Goal: Task Accomplishment & Management: Manage account settings

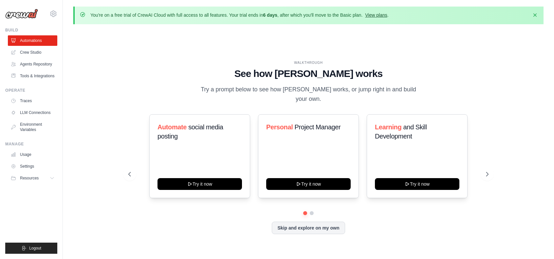
click at [385, 14] on link "View plans" at bounding box center [376, 14] width 22 height 5
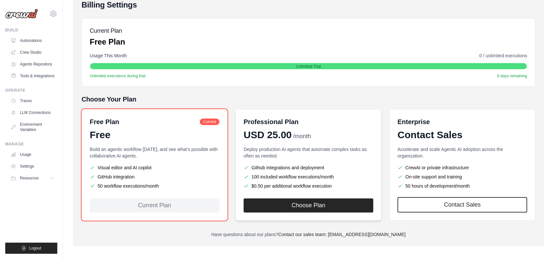
scroll to position [84, 0]
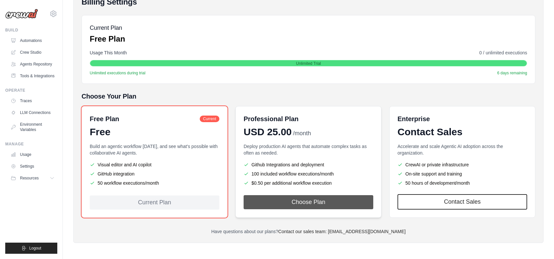
click at [307, 203] on button "Choose Plan" at bounding box center [309, 202] width 130 height 14
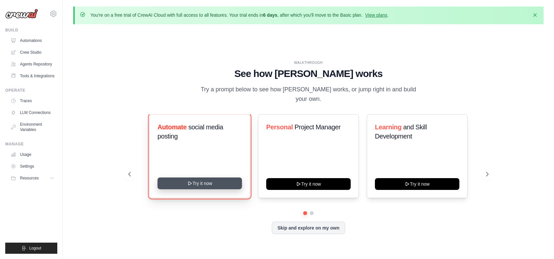
click at [211, 179] on button "Try it now" at bounding box center [200, 184] width 85 height 12
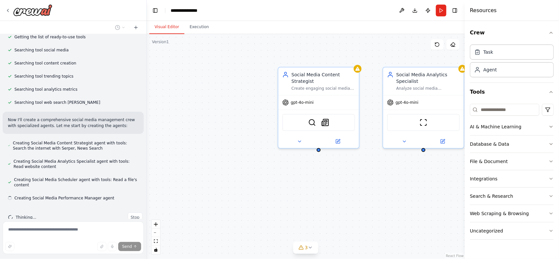
scroll to position [101, 0]
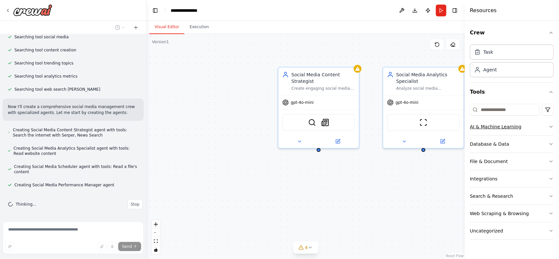
click at [480, 128] on div "AI & Machine Learning" at bounding box center [495, 126] width 51 height 7
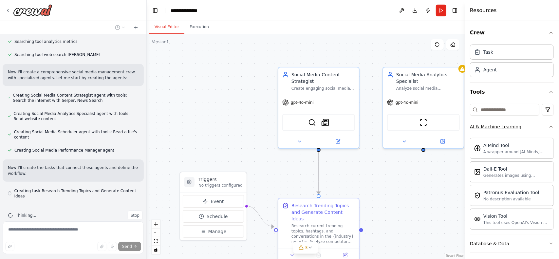
scroll to position [142, 0]
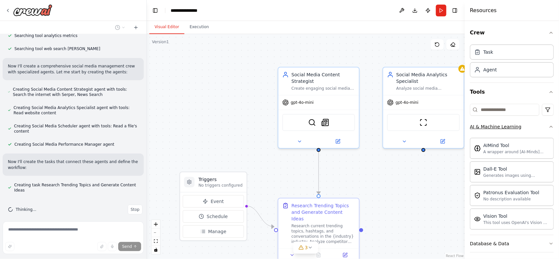
click at [480, 128] on div "AI & Machine Learning" at bounding box center [495, 126] width 51 height 7
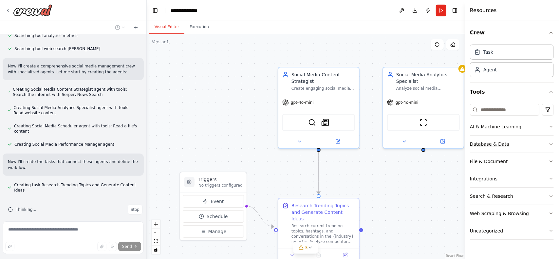
click at [482, 141] on div "Database & Data" at bounding box center [489, 144] width 39 height 7
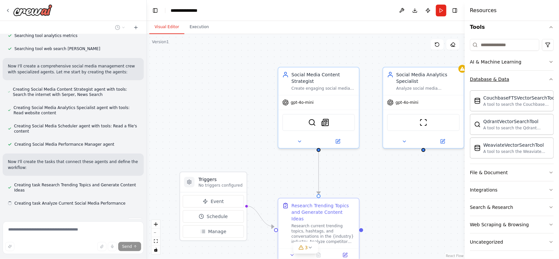
scroll to position [155, 0]
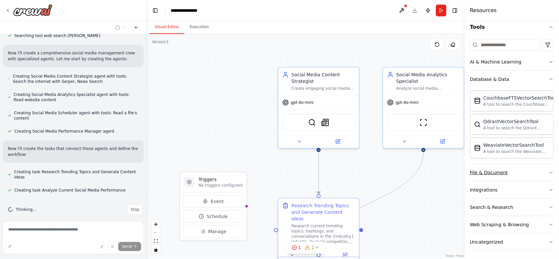
click at [480, 173] on div "File & Document" at bounding box center [489, 172] width 38 height 7
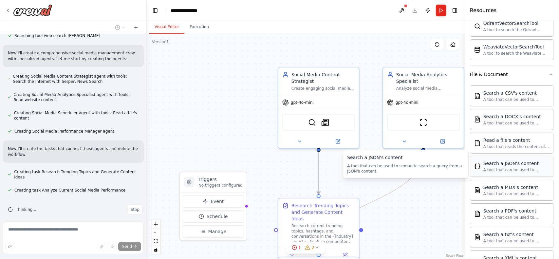
scroll to position [168, 0]
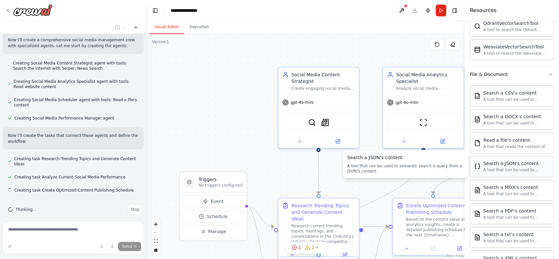
click at [492, 162] on div "Search a JSON's content" at bounding box center [516, 163] width 66 height 7
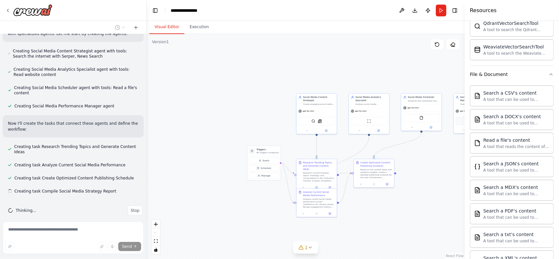
scroll to position [181, 0]
drag, startPoint x: 276, startPoint y: 109, endPoint x: 253, endPoint y: 105, distance: 22.8
click at [253, 105] on div ".deletable-edge-delete-btn { width: 20px; height: 20px; border: 0px solid #ffff…" at bounding box center [306, 146] width 318 height 225
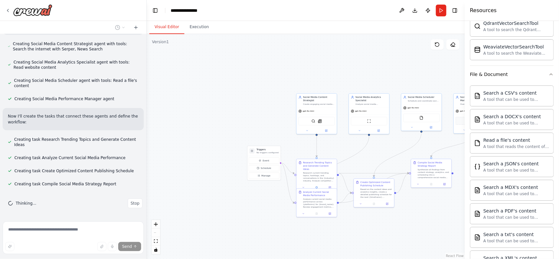
drag, startPoint x: 275, startPoint y: 119, endPoint x: 260, endPoint y: 120, distance: 15.4
click at [260, 120] on div ".deletable-edge-delete-btn { width: 20px; height: 20px; border: 0px solid #ffff…" at bounding box center [306, 146] width 318 height 225
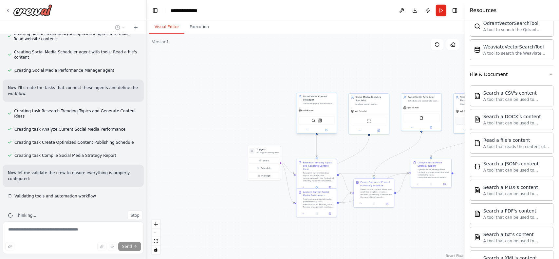
scroll to position [222, 0]
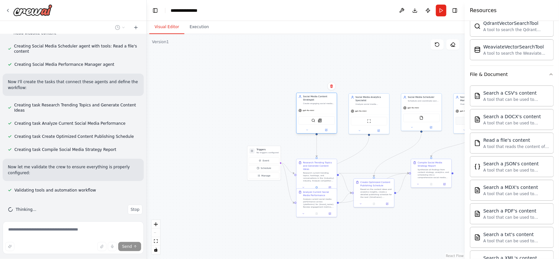
click at [312, 115] on div "SerperDevTool SerplyNewsSearchTool" at bounding box center [317, 120] width 40 height 13
drag, startPoint x: 240, startPoint y: 80, endPoint x: 352, endPoint y: 102, distance: 113.4
click at [318, 91] on div ".deletable-edge-delete-btn { width: 20px; height: 20px; border: 0px solid #ffff…" at bounding box center [306, 146] width 318 height 225
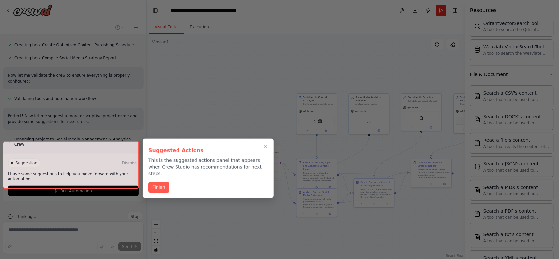
scroll to position [315, 0]
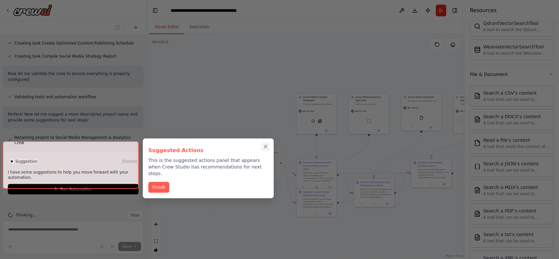
click at [265, 149] on icon "Close walkthrough" at bounding box center [266, 147] width 6 height 6
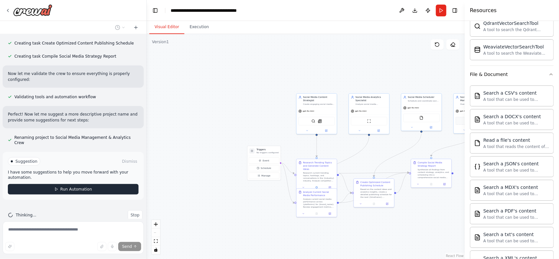
click at [88, 187] on span "Run Automation" at bounding box center [76, 189] width 32 height 5
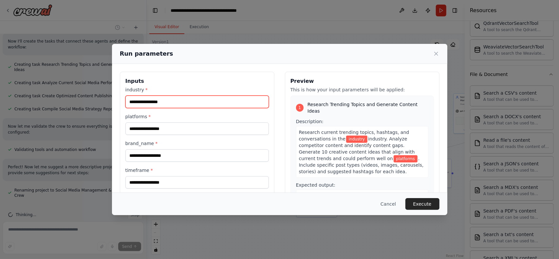
click at [169, 104] on input "industry *" at bounding box center [196, 102] width 143 height 12
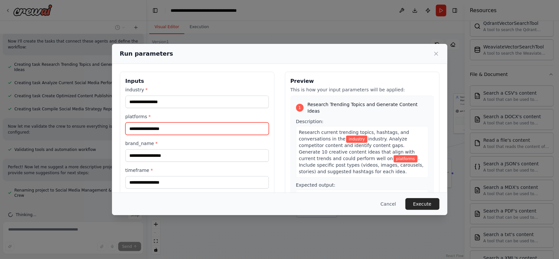
click at [165, 128] on input "platforms *" at bounding box center [196, 128] width 143 height 12
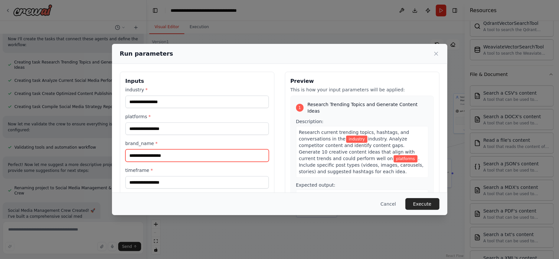
click at [166, 151] on input "brand_name *" at bounding box center [196, 155] width 143 height 12
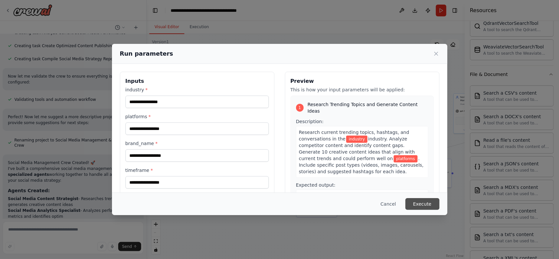
click at [413, 203] on button "Execute" at bounding box center [422, 204] width 34 height 12
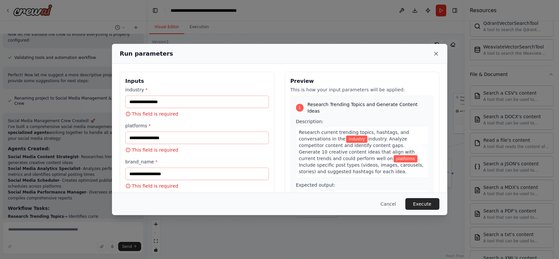
click at [436, 51] on icon at bounding box center [436, 53] width 7 height 7
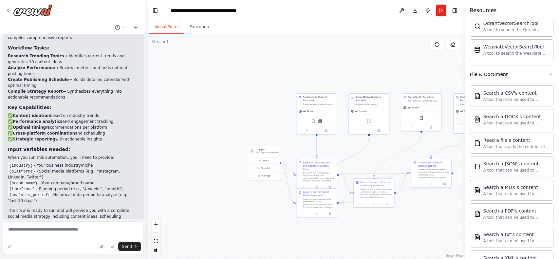
scroll to position [521, 0]
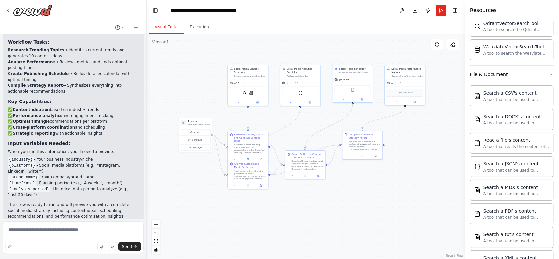
drag, startPoint x: 235, startPoint y: 142, endPoint x: 166, endPoint y: 114, distance: 74.3
click at [166, 114] on div ".deletable-edge-delete-btn { width: 20px; height: 20px; border: 0px solid #ffff…" at bounding box center [306, 146] width 318 height 225
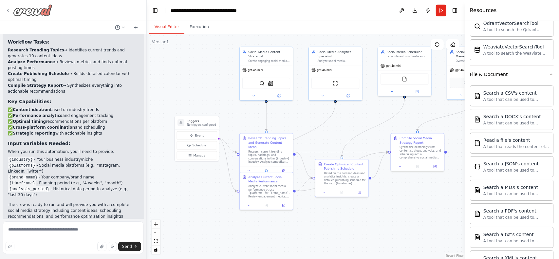
click at [11, 12] on div at bounding box center [28, 10] width 47 height 12
click at [9, 11] on icon at bounding box center [7, 10] width 5 height 5
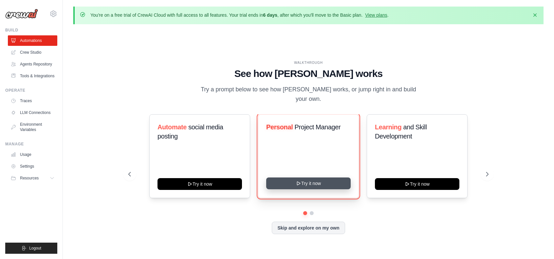
click at [311, 180] on button "Try it now" at bounding box center [308, 184] width 85 height 12
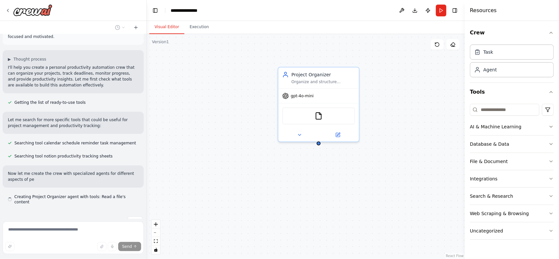
scroll to position [34, 0]
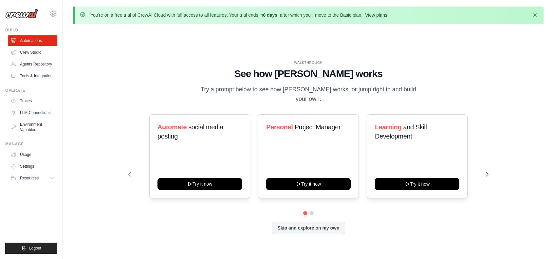
click at [379, 15] on link "View plans" at bounding box center [376, 14] width 22 height 5
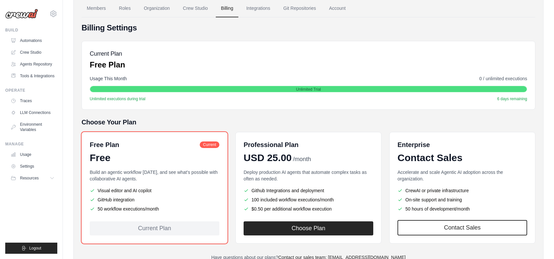
scroll to position [84, 0]
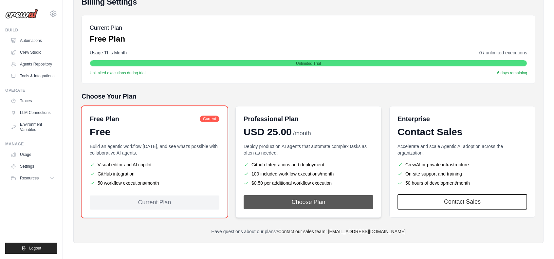
click at [279, 197] on button "Choose Plan" at bounding box center [309, 202] width 130 height 14
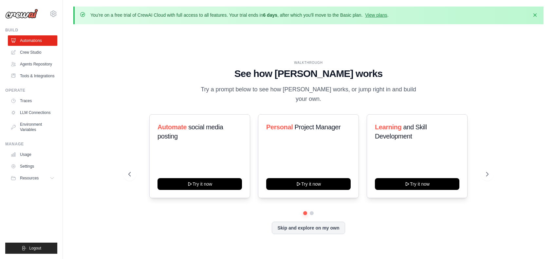
click at [24, 161] on ul "Usage Settings Resources Documentation Blog" at bounding box center [32, 166] width 49 height 34
click at [26, 154] on link "Usage" at bounding box center [33, 154] width 49 height 10
